Goal: Check status: Check status

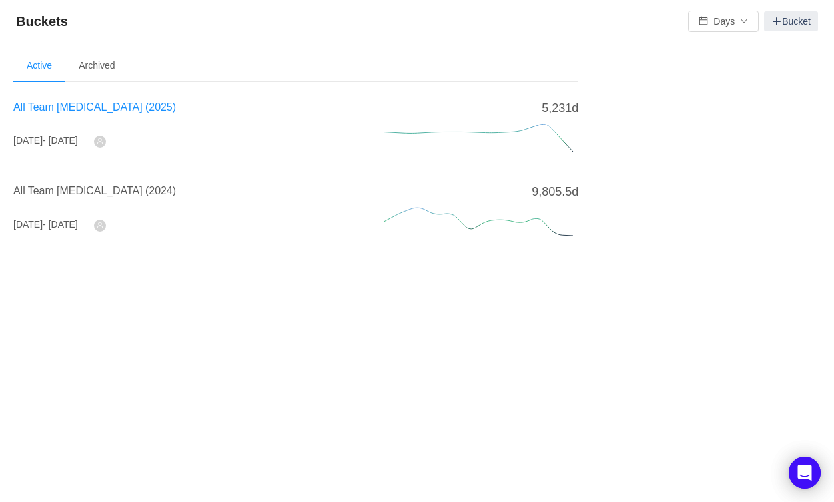
click at [71, 109] on span "All Team [MEDICAL_DATA] (2025)" at bounding box center [94, 106] width 162 height 11
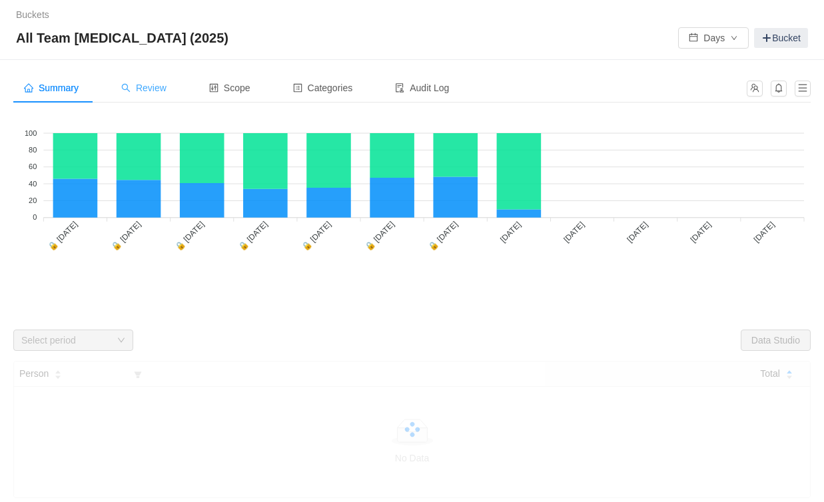
click at [165, 93] on span "Review" at bounding box center [143, 88] width 45 height 11
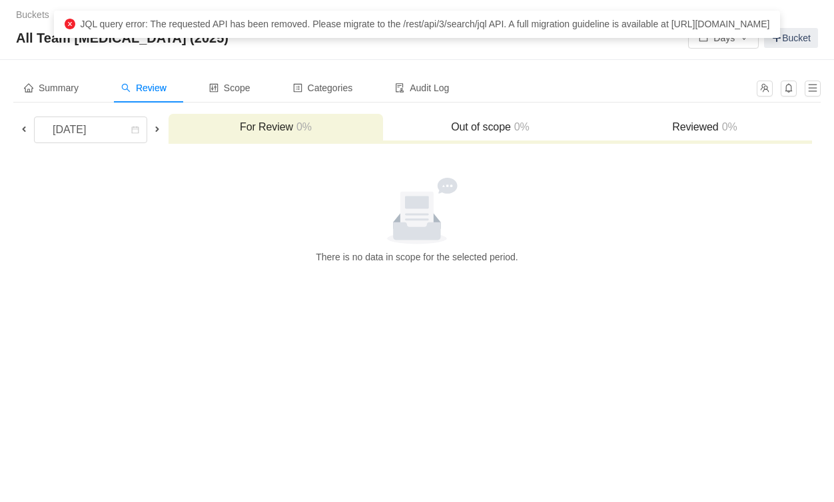
click at [21, 127] on span at bounding box center [24, 129] width 11 height 11
